Goal: Information Seeking & Learning: Learn about a topic

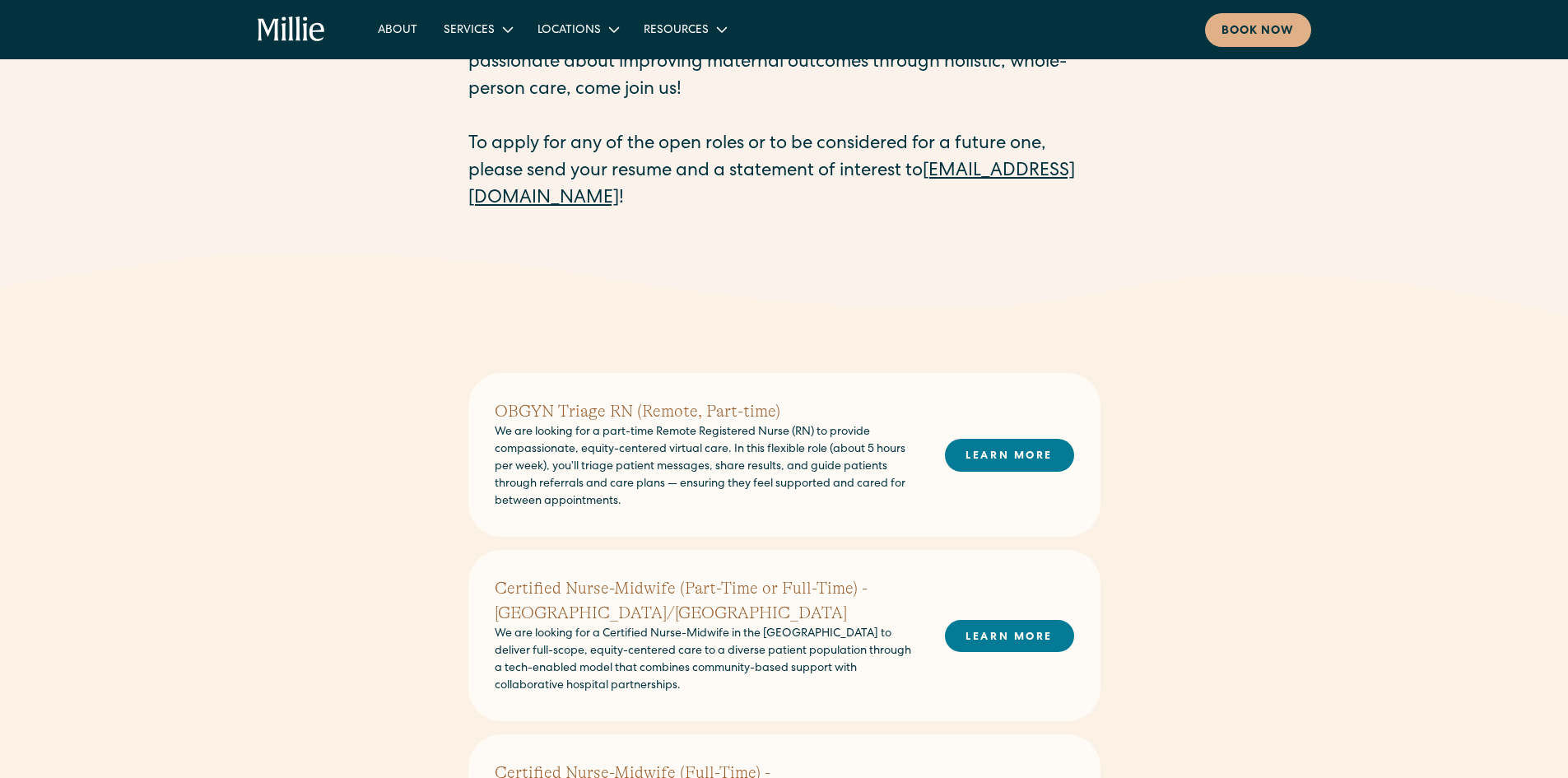
scroll to position [247, 0]
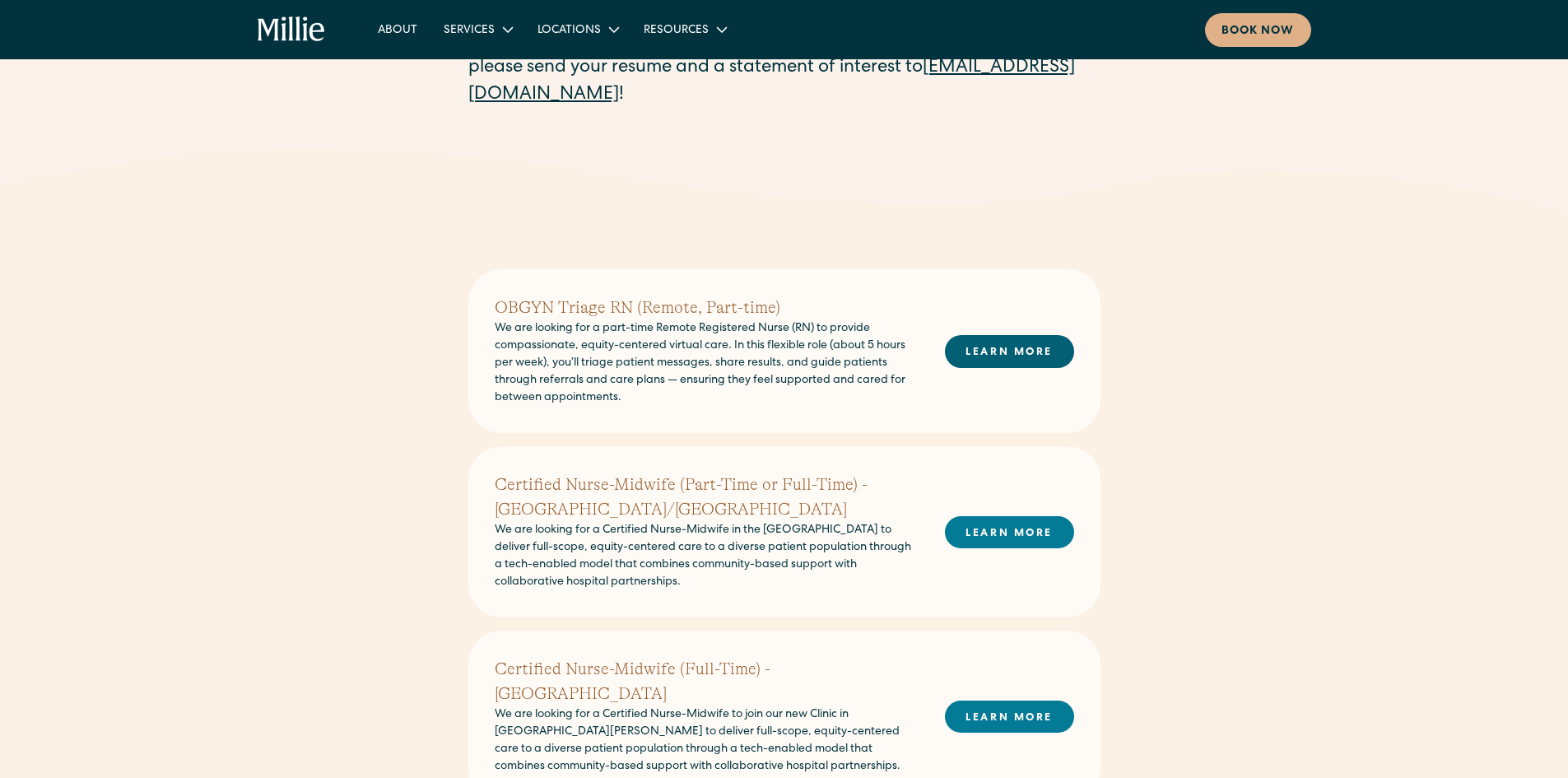
click at [989, 344] on link "LEARN MORE" at bounding box center [1009, 351] width 129 height 32
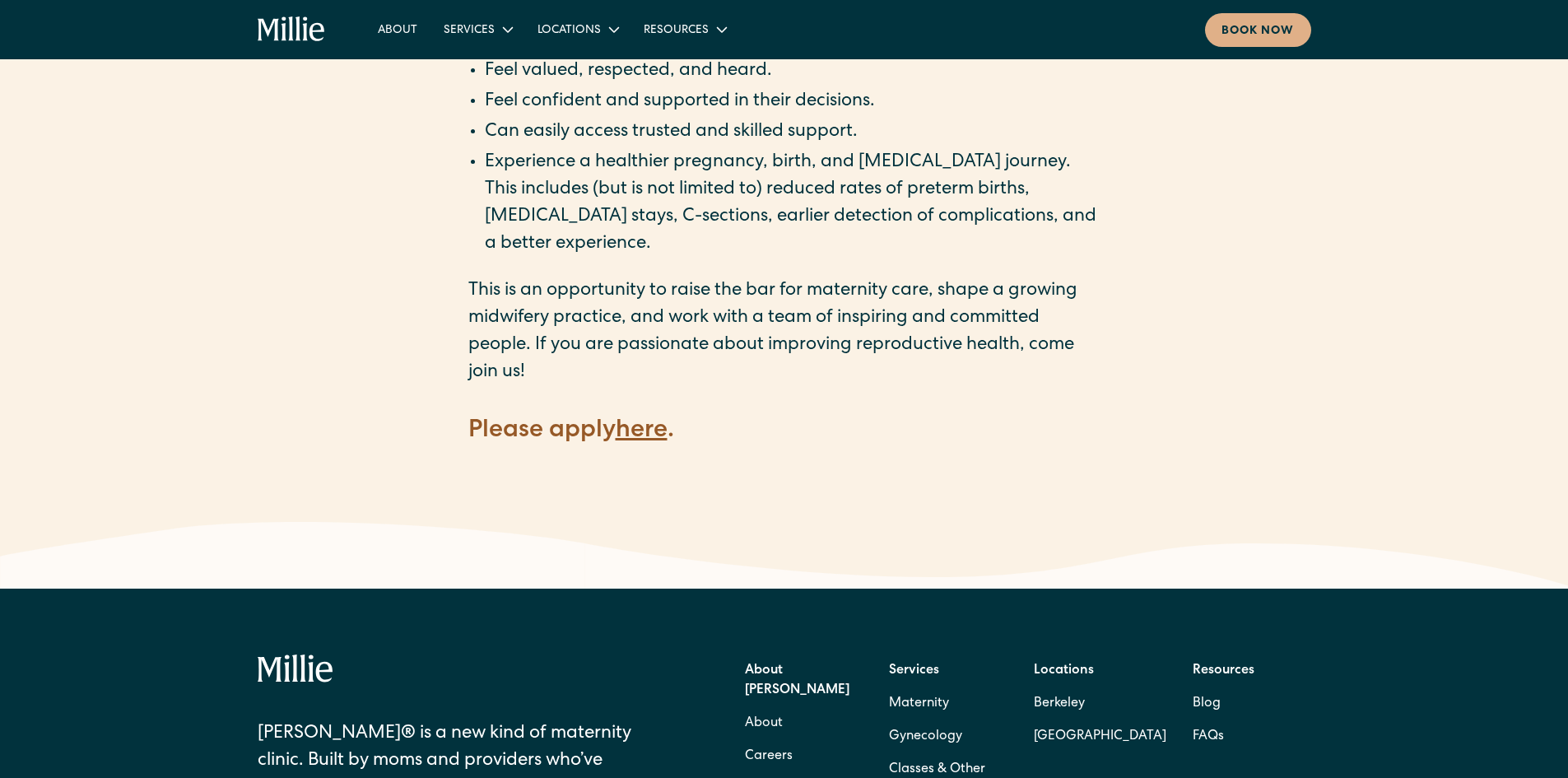
scroll to position [2469, 0]
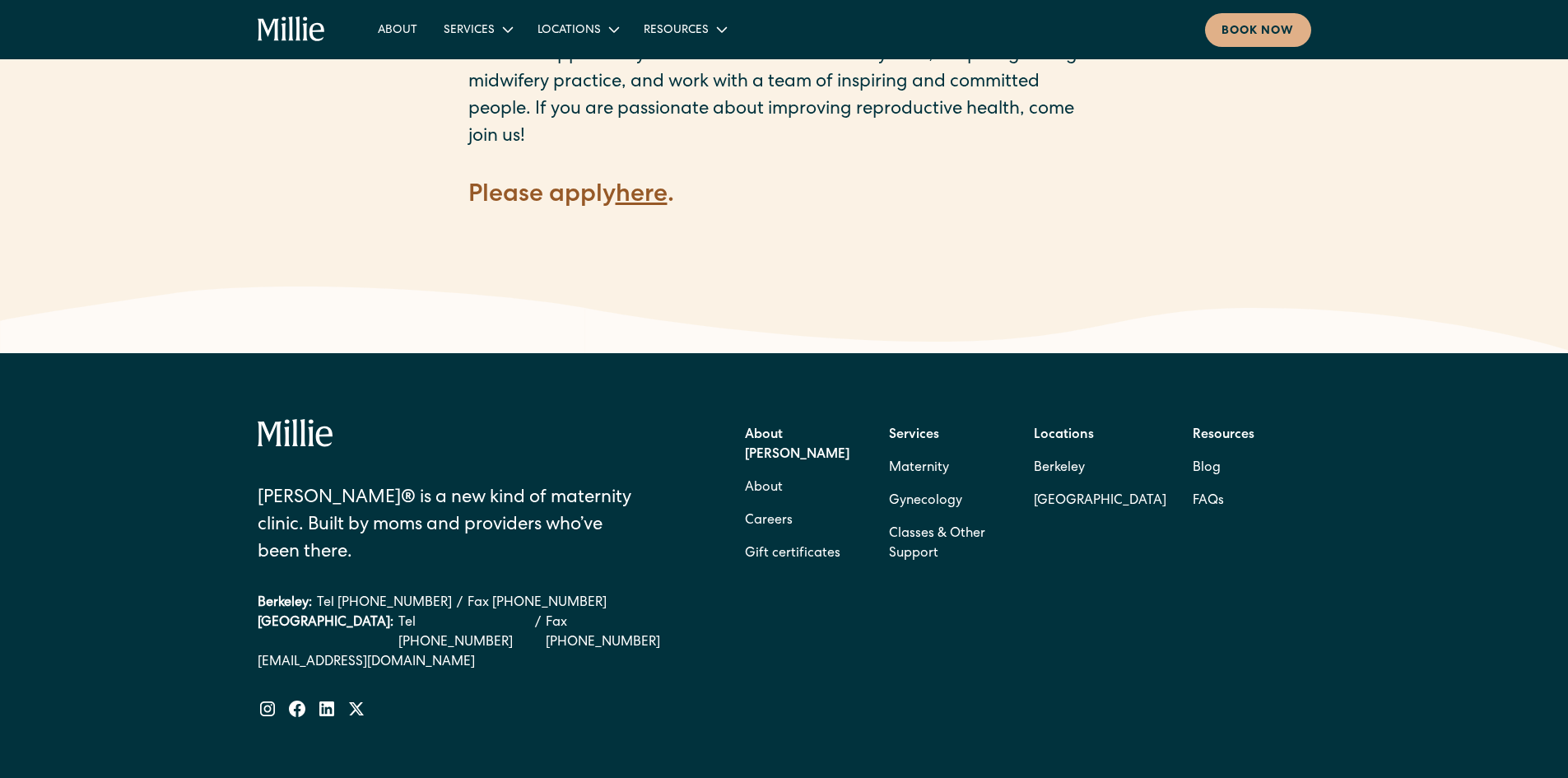
click at [628, 183] on strong "here" at bounding box center [641, 195] width 52 height 25
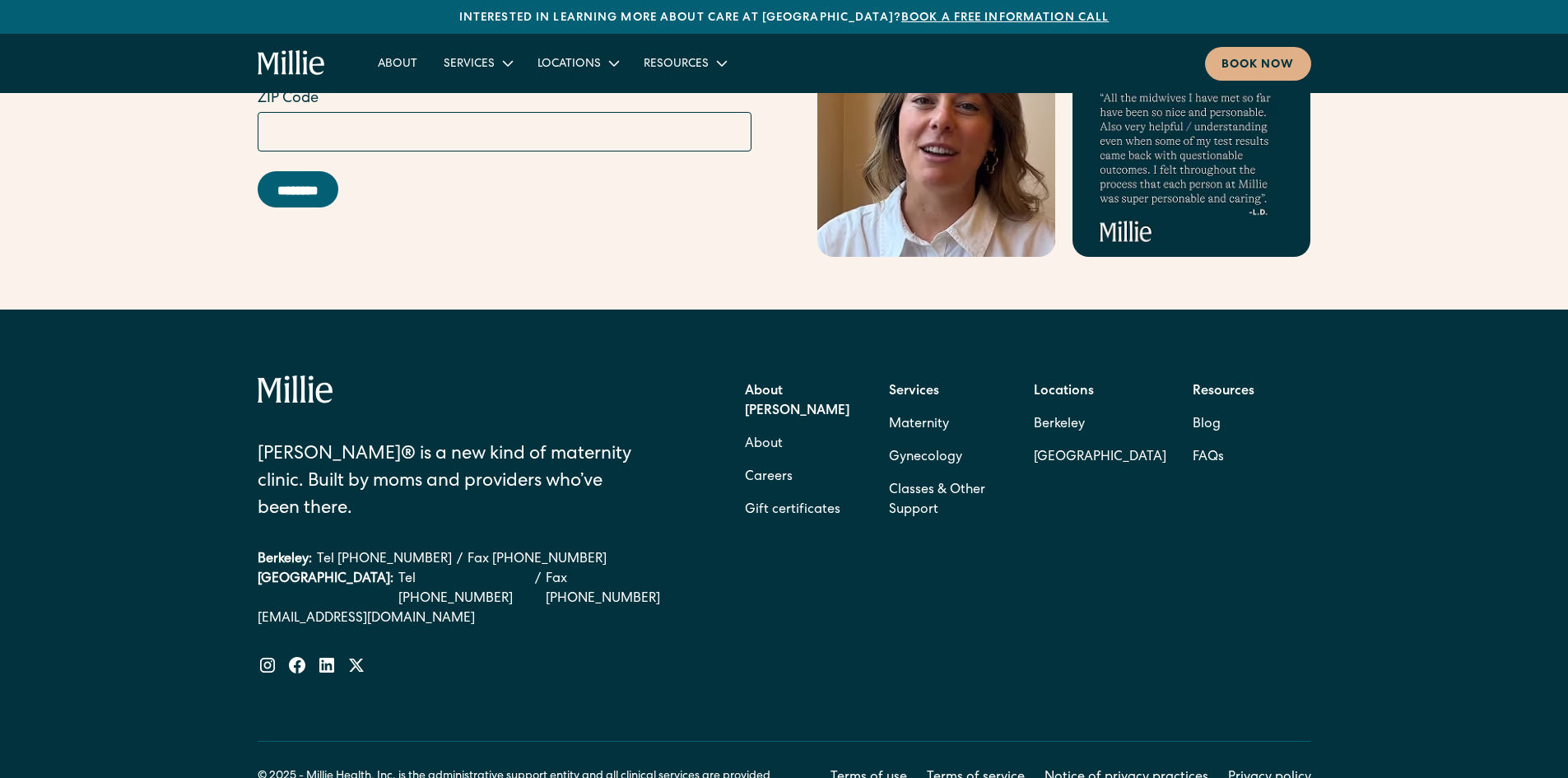
scroll to position [6622, 0]
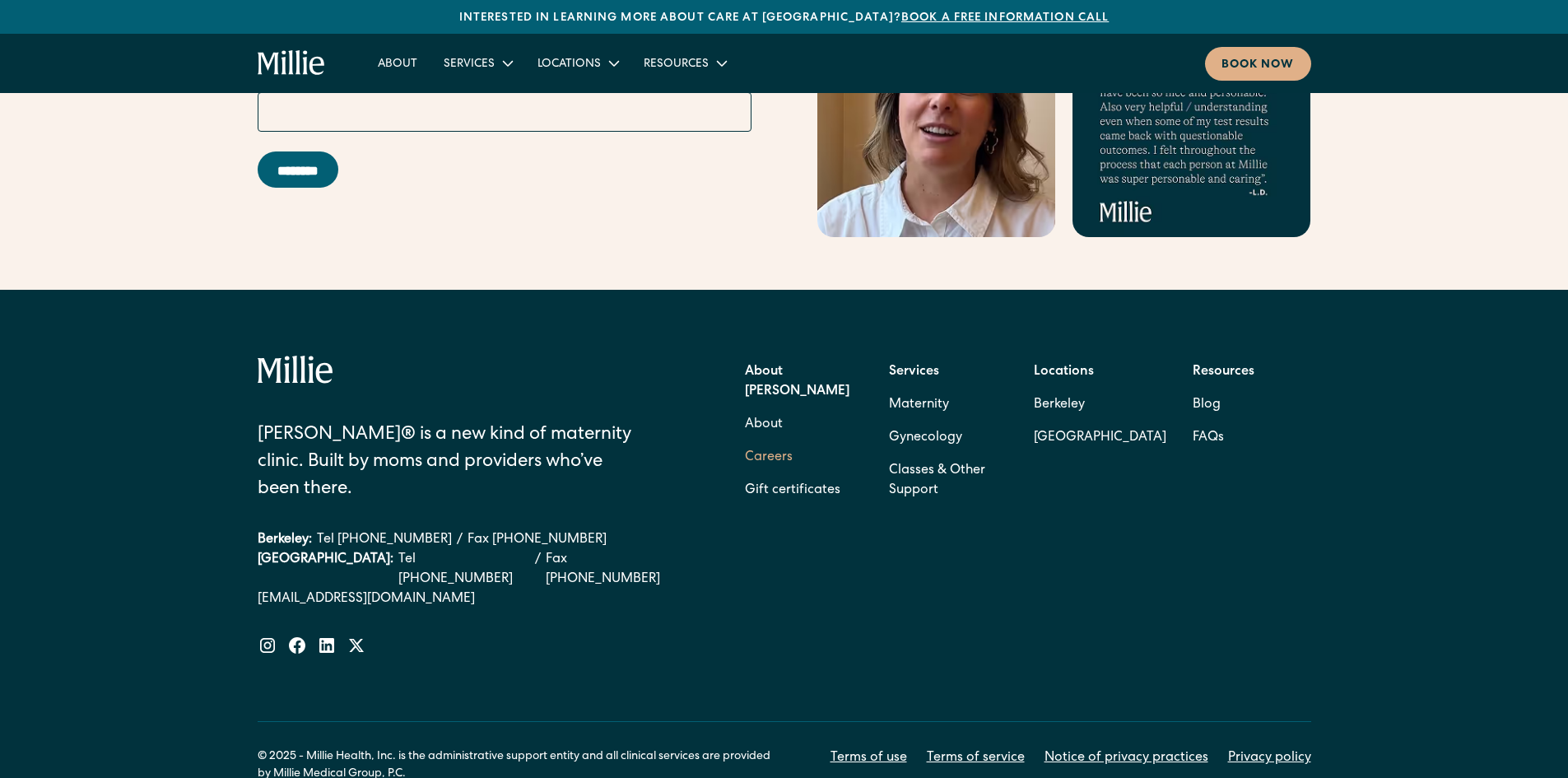
click at [754, 441] on link "Careers" at bounding box center [769, 457] width 47 height 33
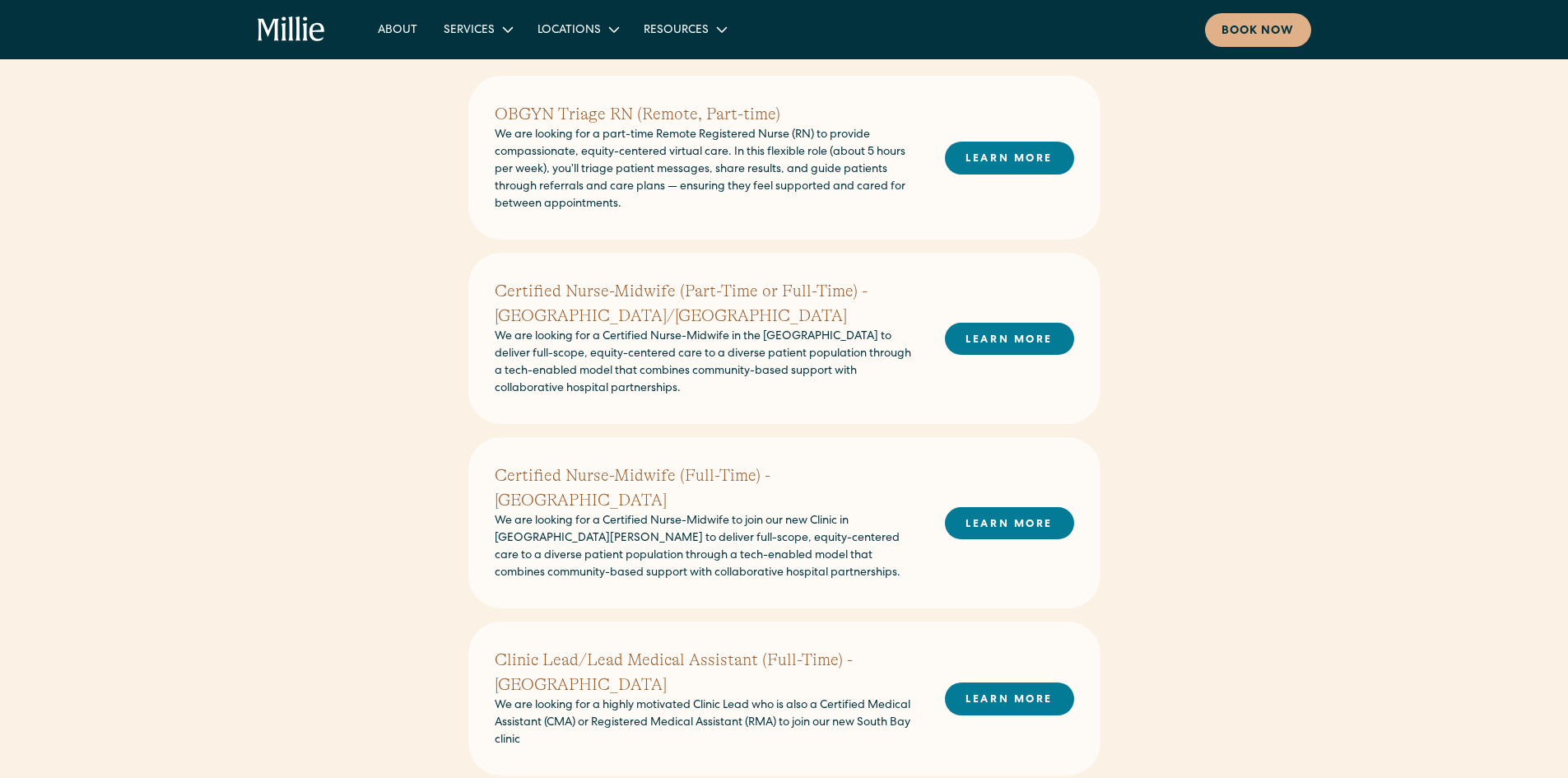
scroll to position [412, 0]
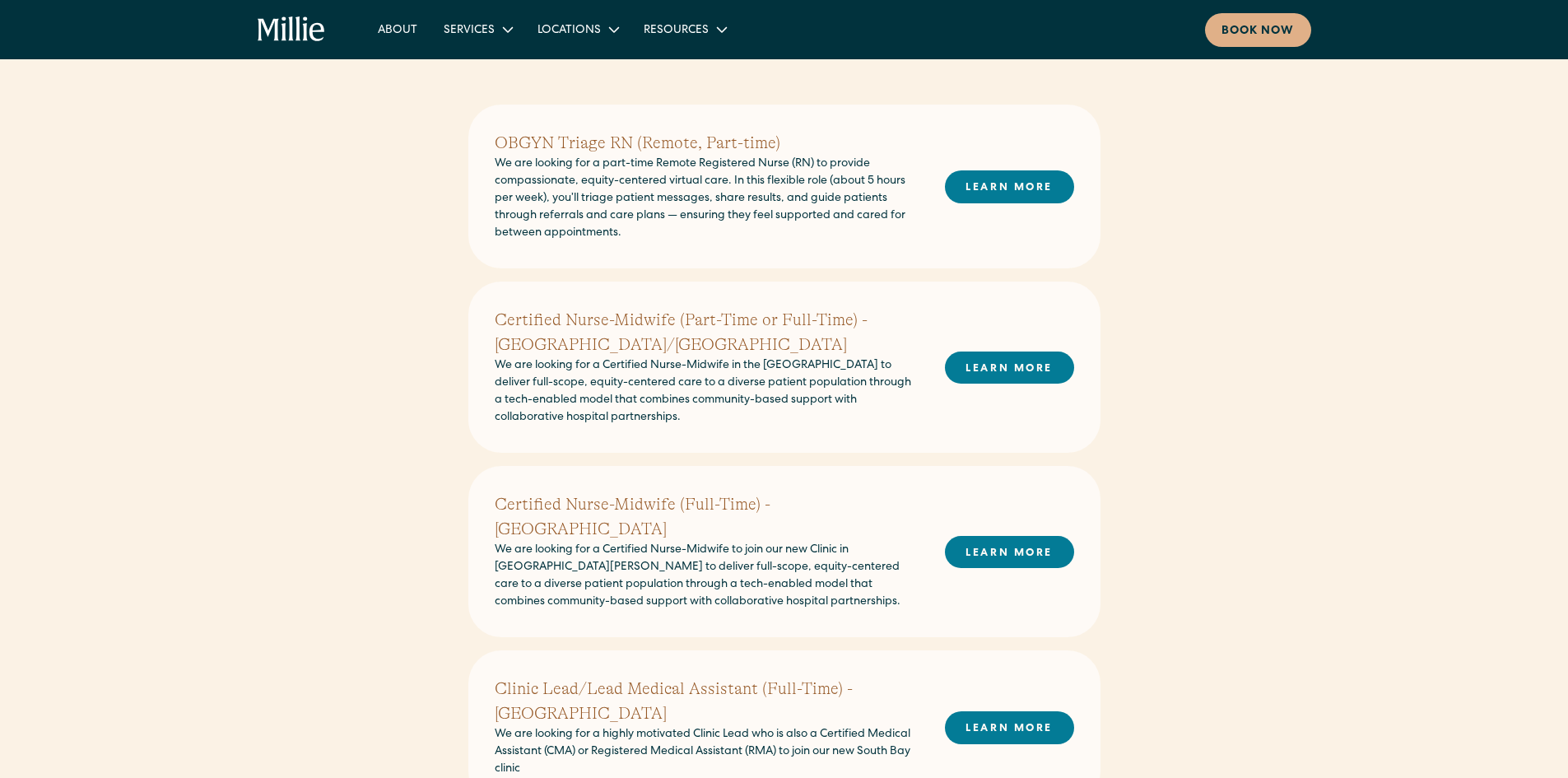
click at [739, 129] on div "OBGYN Triage RN (Remote, Part-time) We are looking for a part-time Remote Regis…" at bounding box center [784, 187] width 632 height 164
click at [637, 151] on h2 "OBGYN Triage RN (Remote, Part-time)" at bounding box center [706, 143] width 424 height 25
click at [962, 201] on link "LEARN MORE" at bounding box center [1009, 186] width 129 height 32
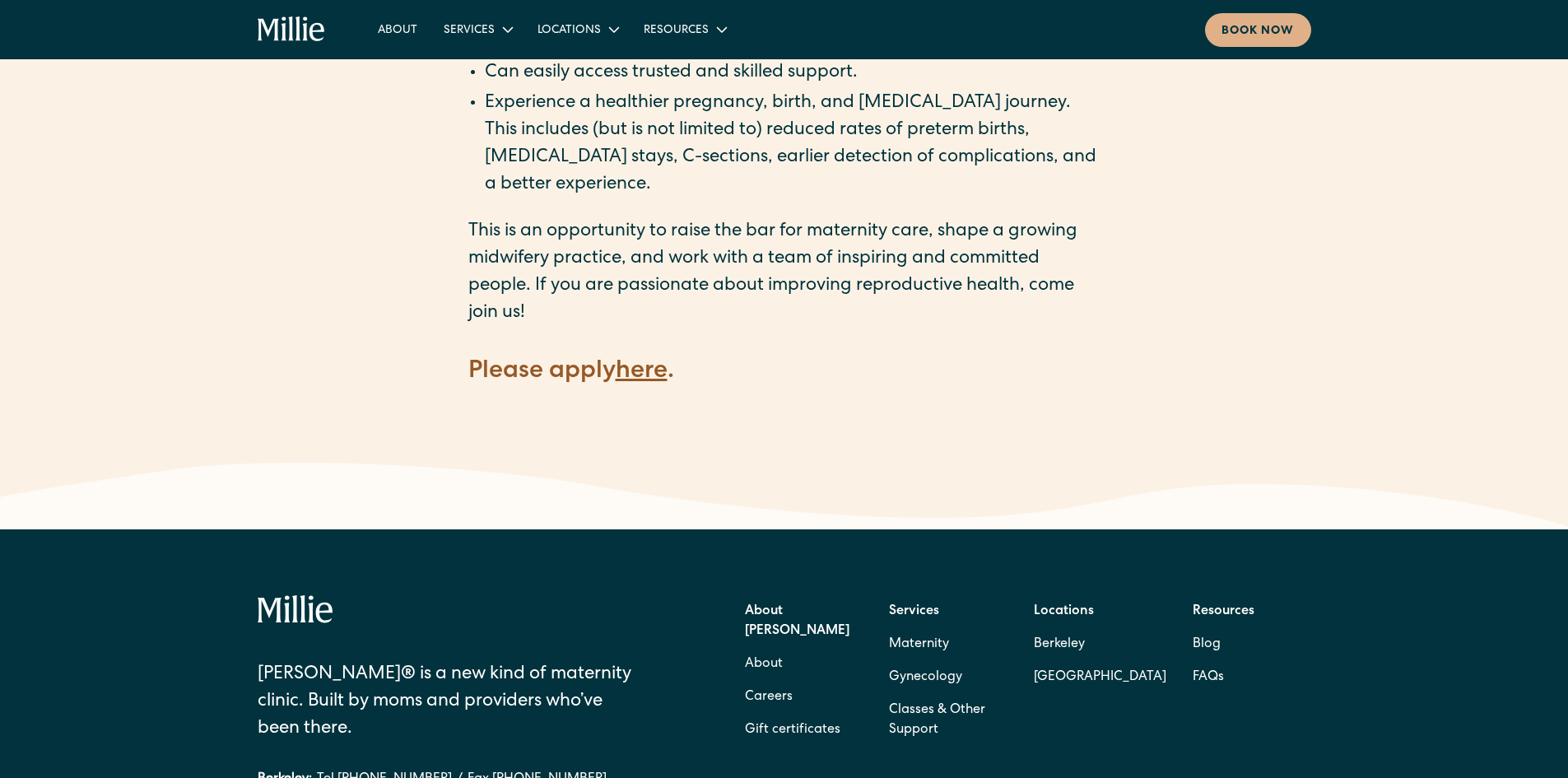
scroll to position [2305, 0]
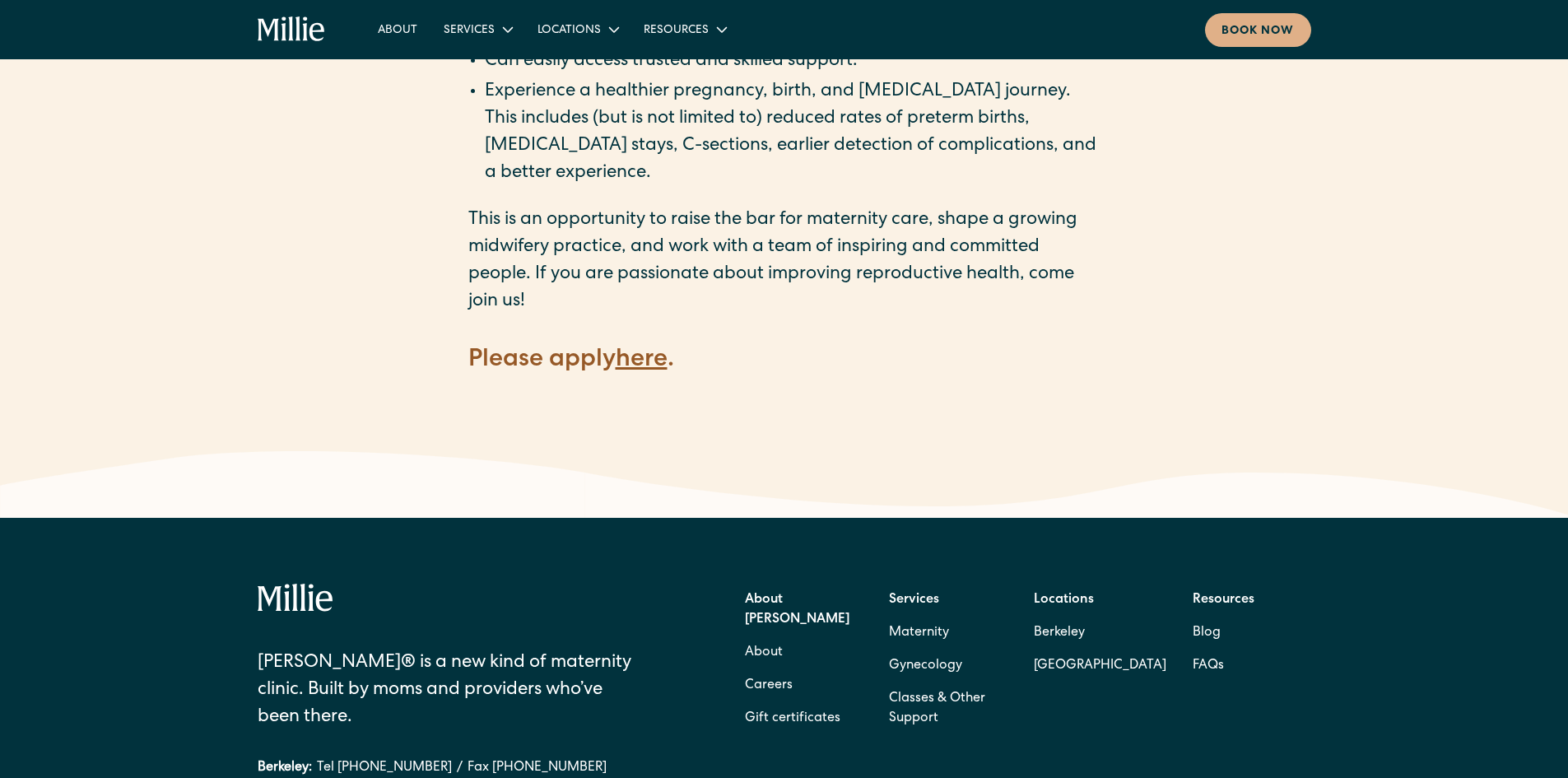
click at [656, 348] on strong "here" at bounding box center [641, 360] width 52 height 25
